Goal: Subscribe to service/newsletter

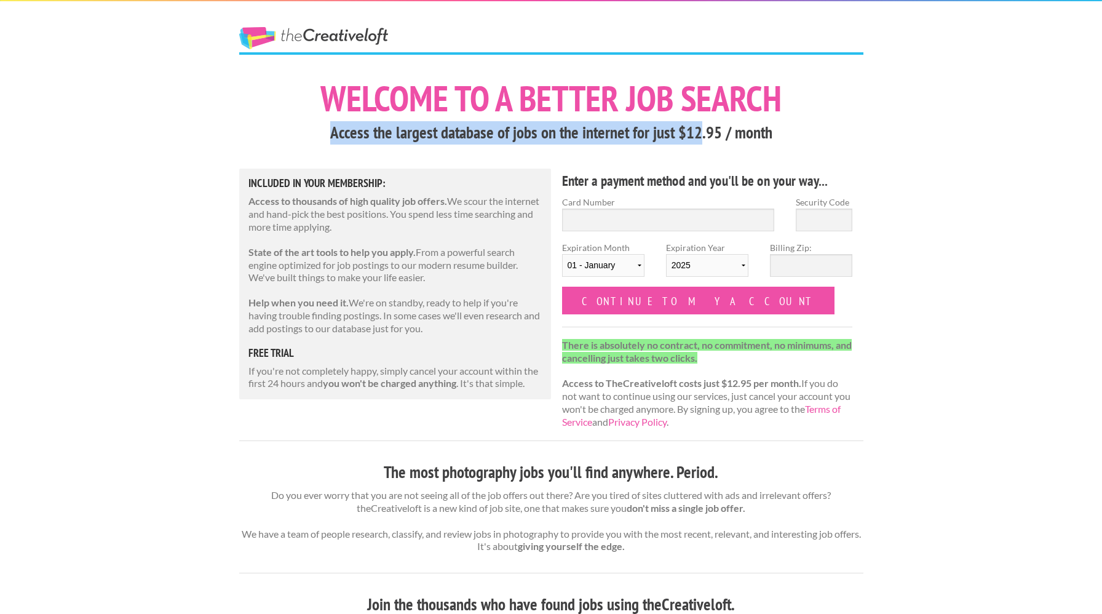
drag, startPoint x: 332, startPoint y: 138, endPoint x: 750, endPoint y: 133, distance: 418.9
click at [750, 133] on h3 "Access the largest database of jobs on the internet for just $12.95 / month" at bounding box center [551, 132] width 624 height 23
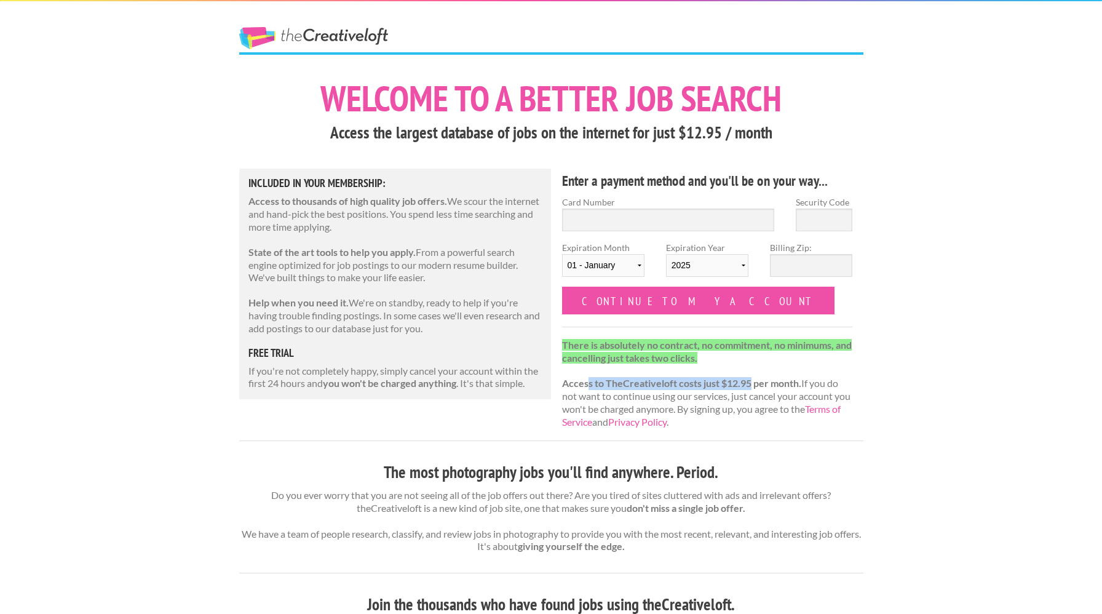
drag, startPoint x: 586, startPoint y: 384, endPoint x: 760, endPoint y: 384, distance: 174.1
click at [760, 384] on strong "Access to TheCreativeloft costs just $12.95 per month." at bounding box center [681, 383] width 239 height 12
